Goal: Find specific page/section: Find specific page/section

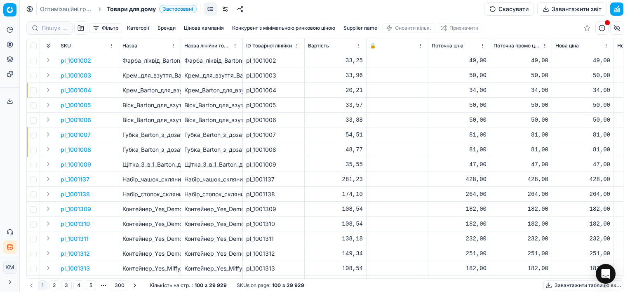
click at [77, 10] on link "Оптимізаційні групи" at bounding box center [66, 9] width 53 height 8
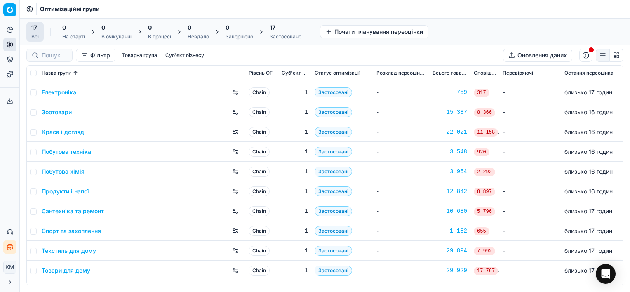
scroll to position [82, 0]
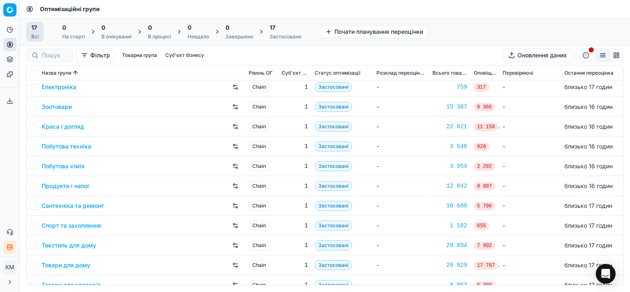
click at [82, 213] on td "Сантехніка та ремонт" at bounding box center [141, 206] width 207 height 20
click at [83, 207] on link "Сантехніка та ремонт" at bounding box center [73, 206] width 62 height 8
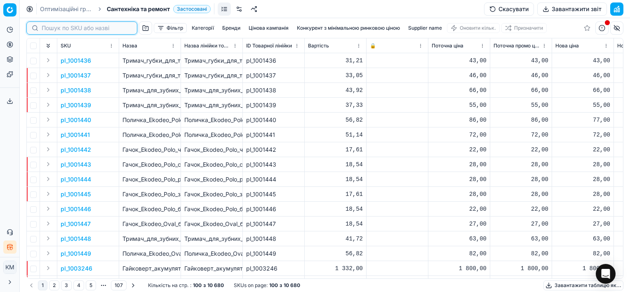
click at [47, 30] on input at bounding box center [87, 28] width 90 height 8
paste input "1482637"
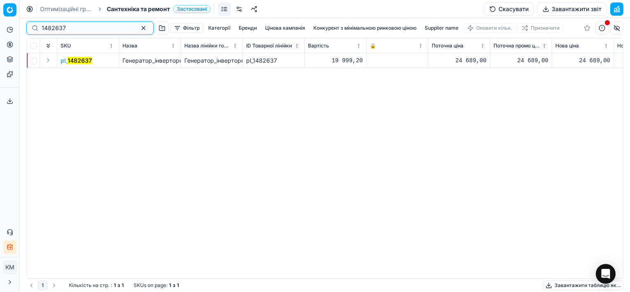
type input "1482637"
click at [49, 61] on button "Expand" at bounding box center [48, 60] width 10 height 10
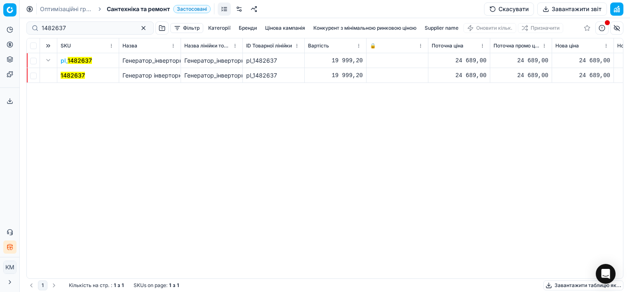
click at [81, 74] on mark "1482637" at bounding box center [73, 75] width 24 height 7
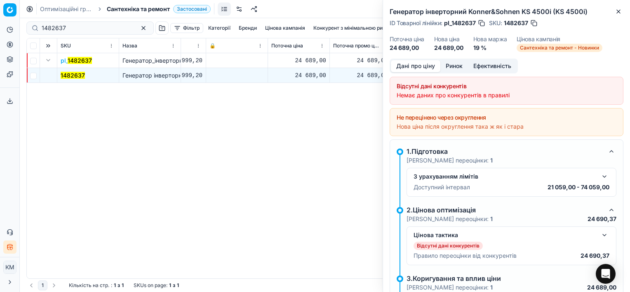
scroll to position [0, 199]
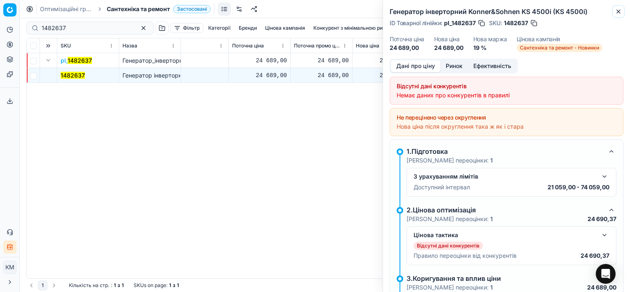
click at [620, 12] on icon "button" at bounding box center [618, 11] width 7 height 7
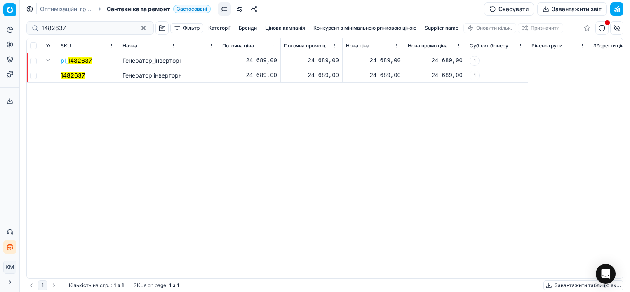
scroll to position [0, 0]
